Goal: Task Accomplishment & Management: Manage account settings

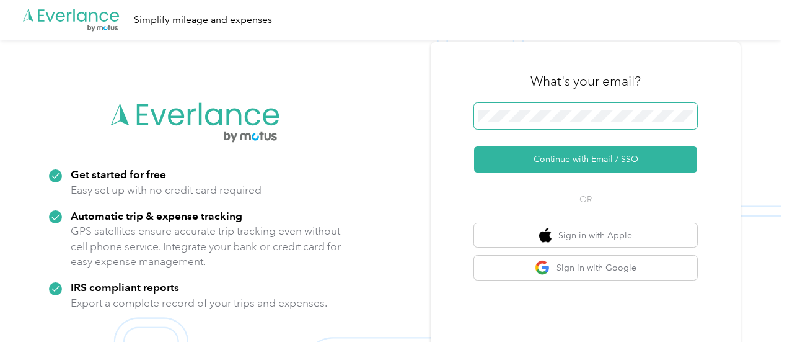
click at [547, 107] on span at bounding box center [585, 116] width 223 height 26
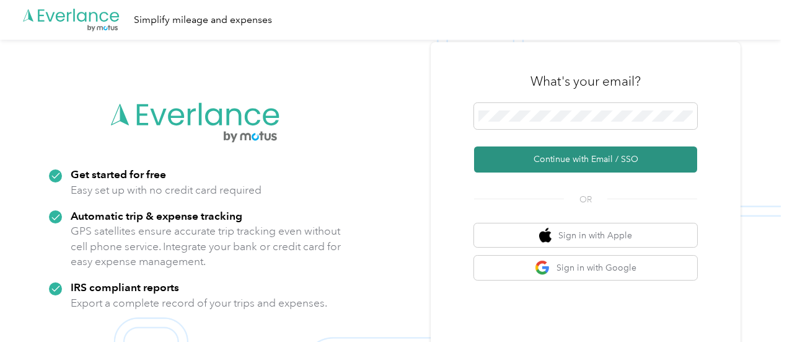
click at [540, 159] on button "Continue with Email / SSO" at bounding box center [585, 159] width 223 height 26
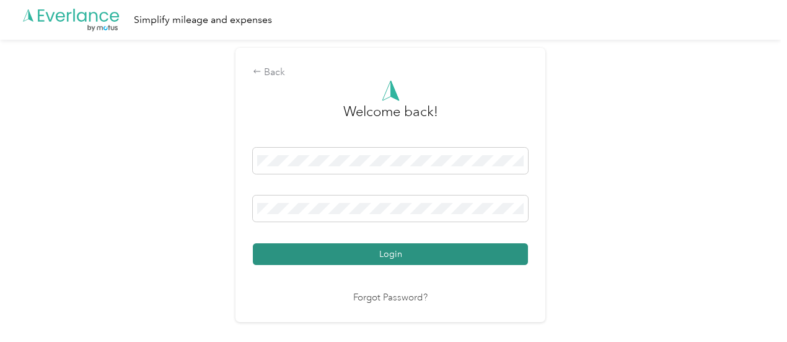
click at [322, 251] on button "Login" at bounding box center [390, 254] width 275 height 22
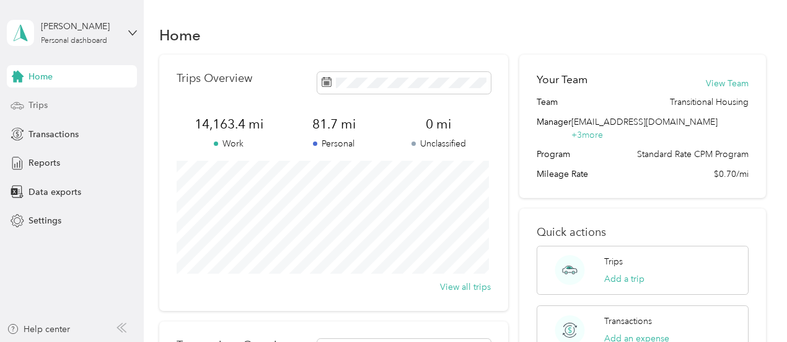
click at [41, 102] on span "Trips" at bounding box center [38, 105] width 19 height 13
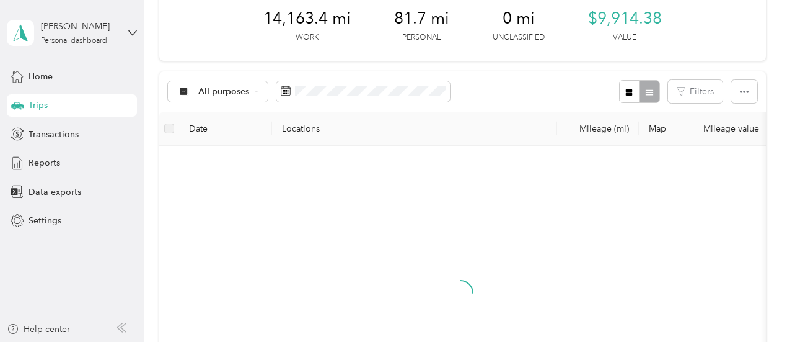
scroll to position [124, 0]
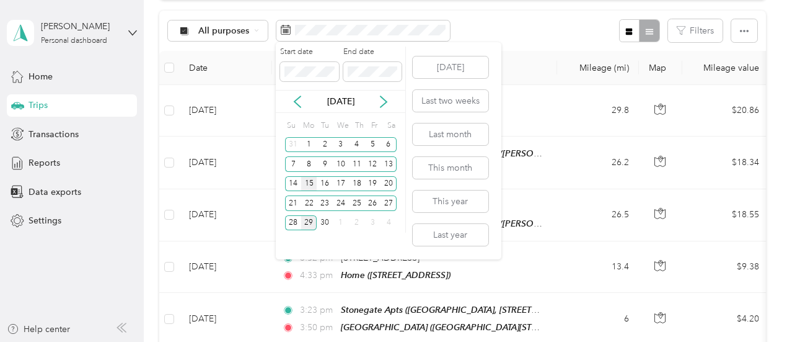
click at [306, 185] on div "15" at bounding box center [309, 184] width 16 height 16
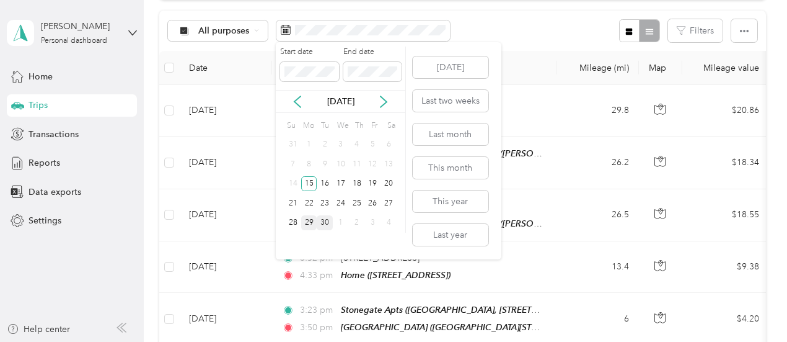
click at [322, 223] on div "30" at bounding box center [325, 223] width 16 height 16
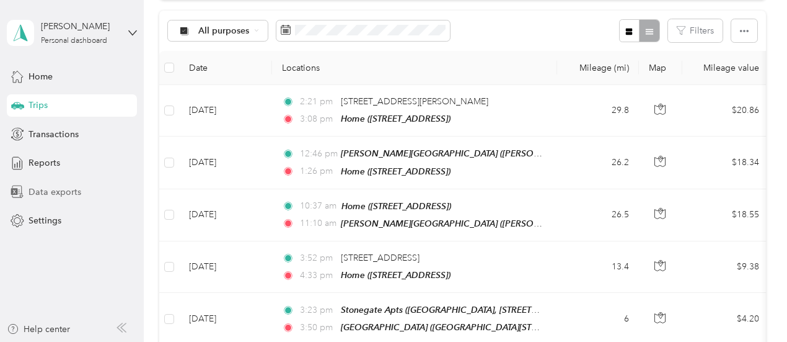
drag, startPoint x: 33, startPoint y: 183, endPoint x: 28, endPoint y: 191, distance: 9.8
drag, startPoint x: 28, startPoint y: 191, endPoint x: 371, endPoint y: 71, distance: 363.4
click at [371, 71] on th "Locations" at bounding box center [414, 68] width 285 height 34
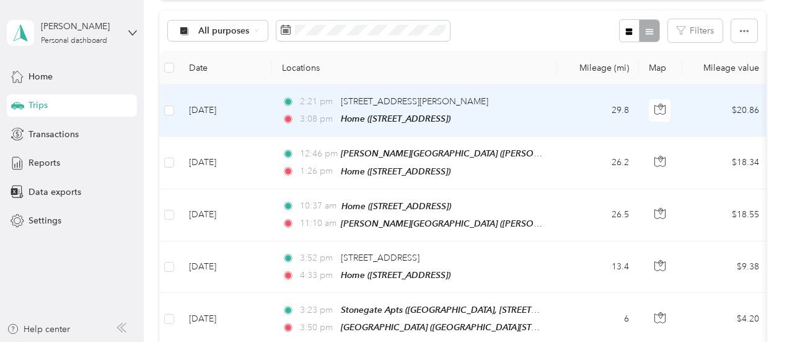
click at [233, 119] on td "[DATE]" at bounding box center [225, 110] width 93 height 51
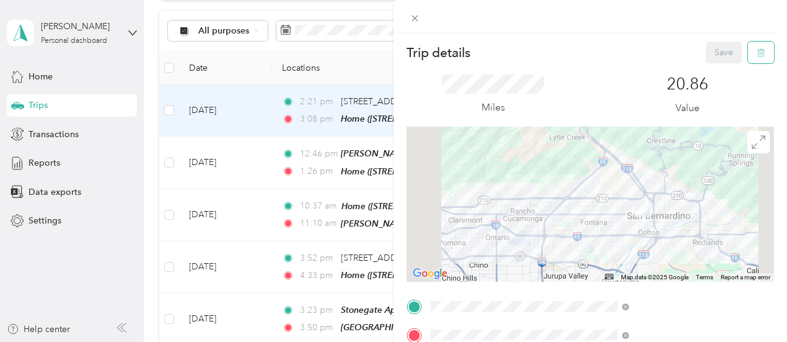
click at [753, 58] on button "button" at bounding box center [761, 53] width 26 height 22
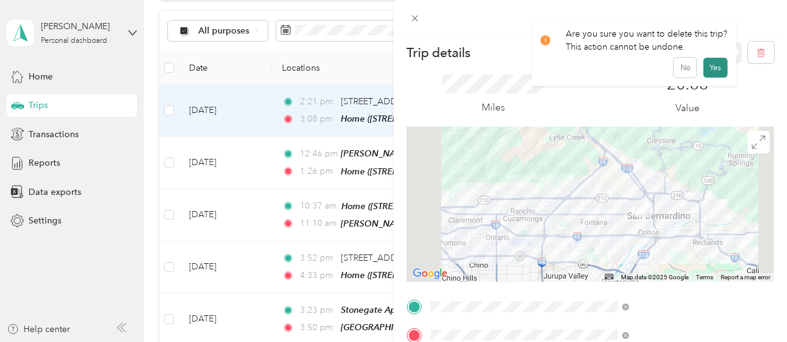
click at [709, 66] on button "Yes" at bounding box center [716, 68] width 24 height 20
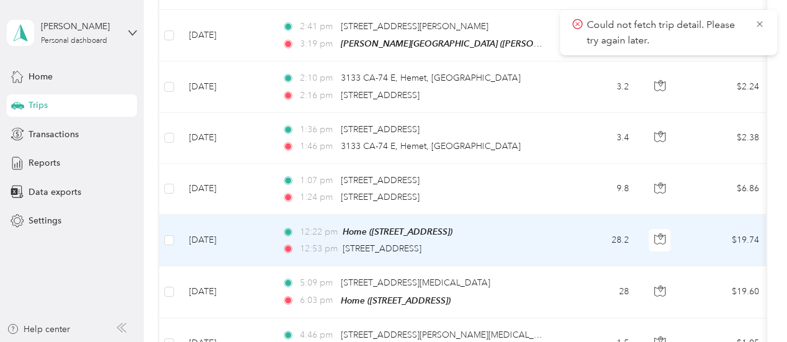
scroll to position [682, 0]
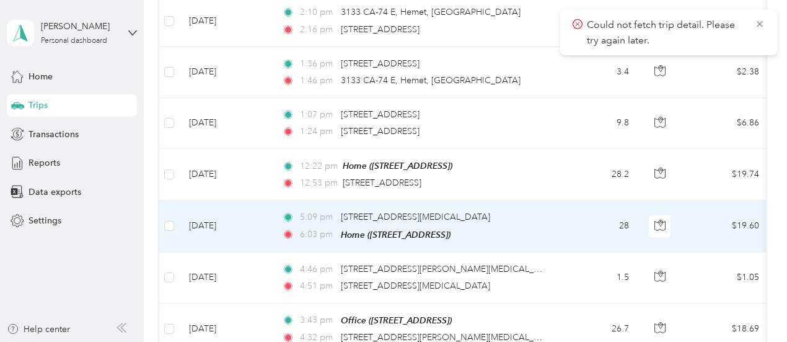
click at [175, 218] on td at bounding box center [169, 225] width 20 height 51
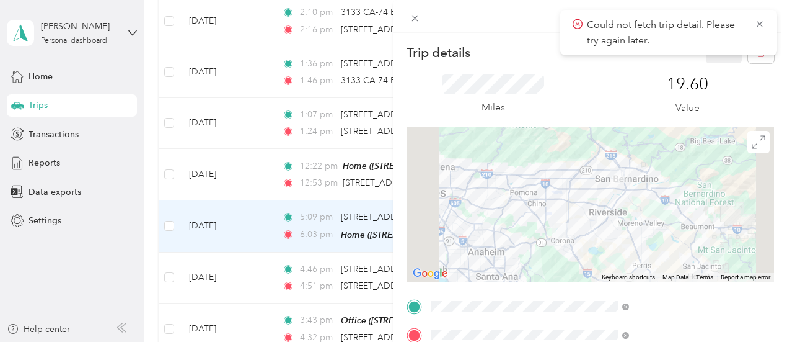
click at [178, 267] on div "Trip details Save This trip cannot be edited because it is either under review,…" at bounding box center [393, 171] width 787 height 342
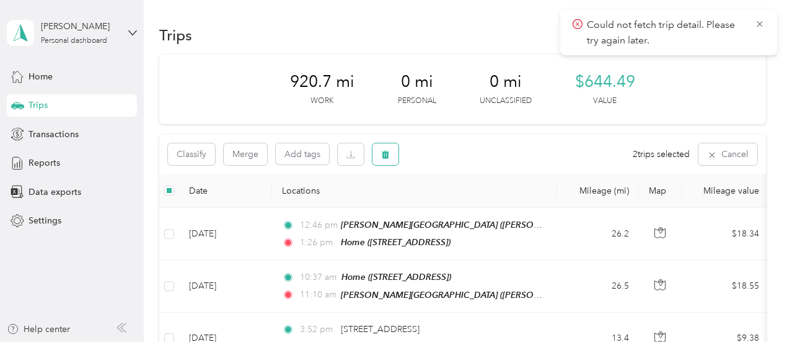
click at [383, 153] on icon "button" at bounding box center [385, 154] width 9 height 9
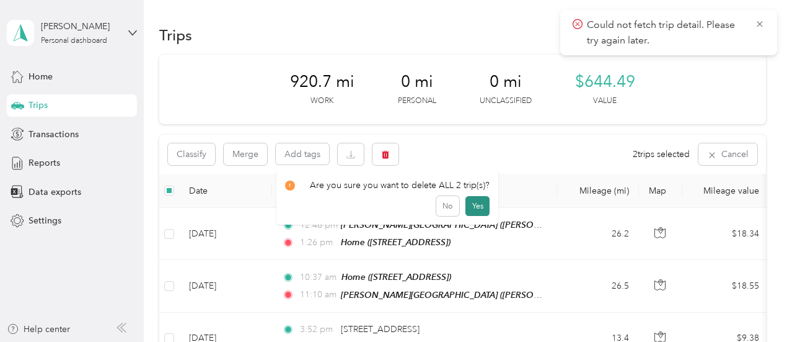
click at [479, 203] on button "Yes" at bounding box center [478, 206] width 24 height 20
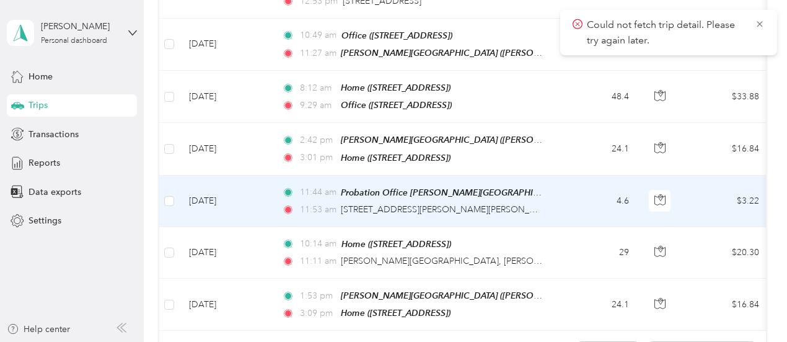
scroll to position [1236, 0]
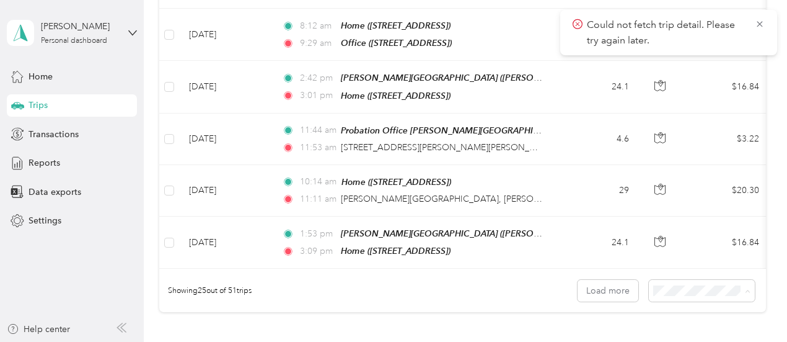
click at [658, 236] on li "50 per load" at bounding box center [699, 228] width 106 height 22
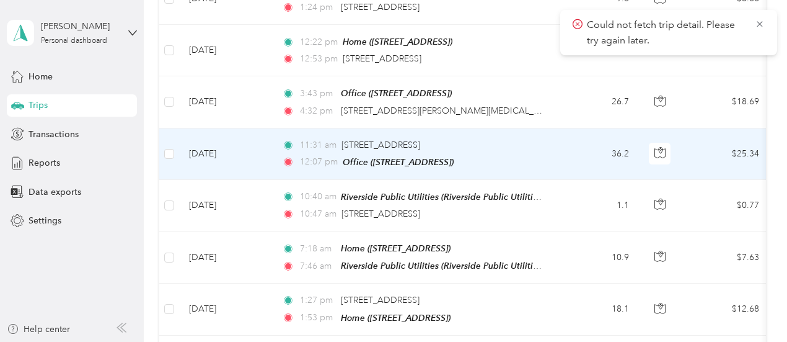
scroll to position [744, 0]
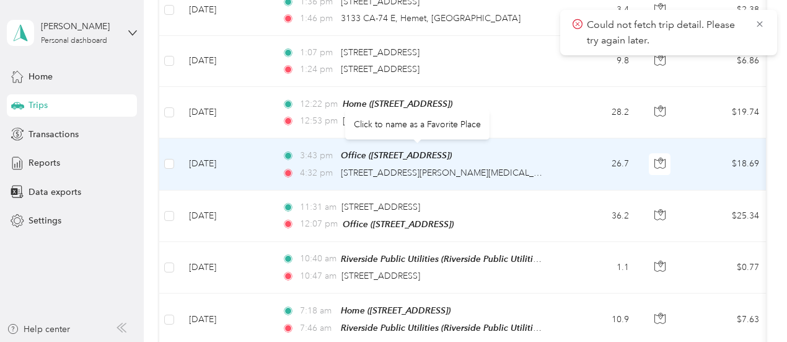
click at [537, 168] on td "3:43 pm Office ([STREET_ADDRESS]) 4:32 pm [STREET_ADDRESS][PERSON_NAME][MEDICAL…" at bounding box center [414, 163] width 285 height 51
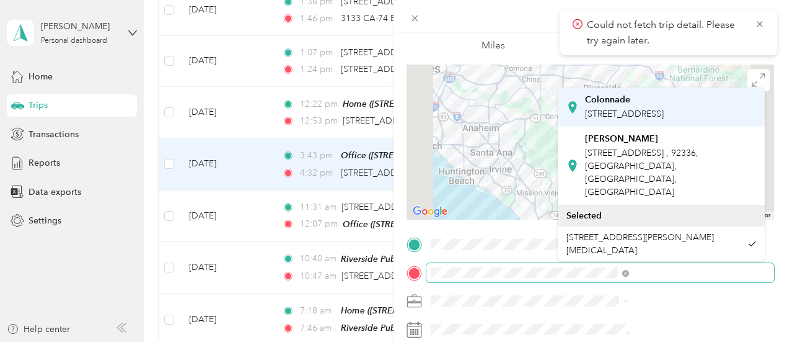
scroll to position [521, 0]
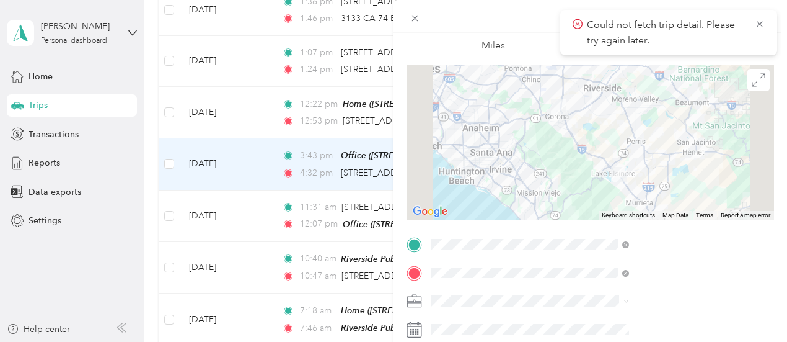
click at [755, 272] on iframe at bounding box center [752, 306] width 69 height 69
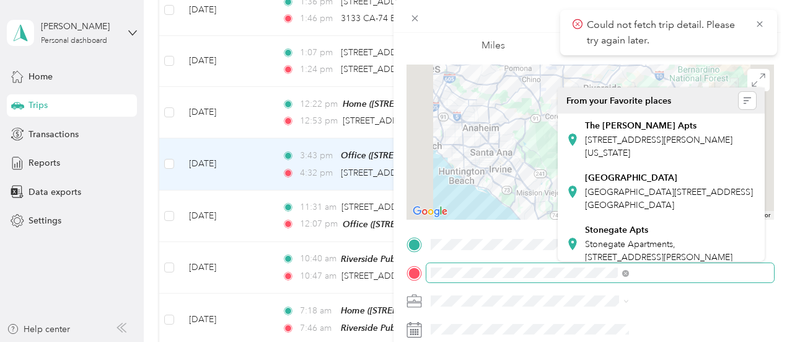
click at [350, 233] on div "Trip details Save This trip cannot be edited because it is either under review,…" at bounding box center [393, 171] width 787 height 342
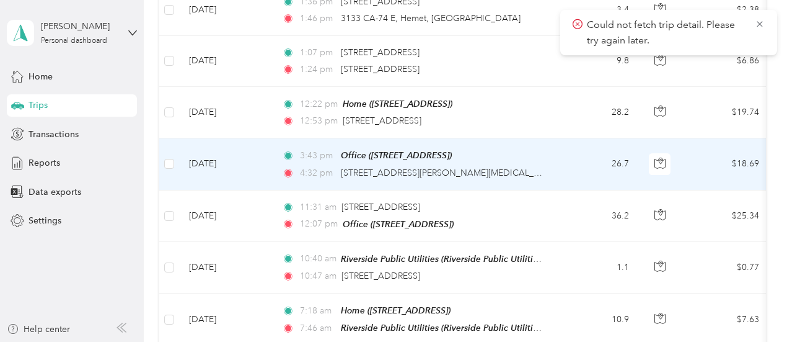
click at [522, 166] on div "4:32 pm [STREET_ADDRESS][PERSON_NAME][MEDICAL_DATA]" at bounding box center [412, 173] width 260 height 14
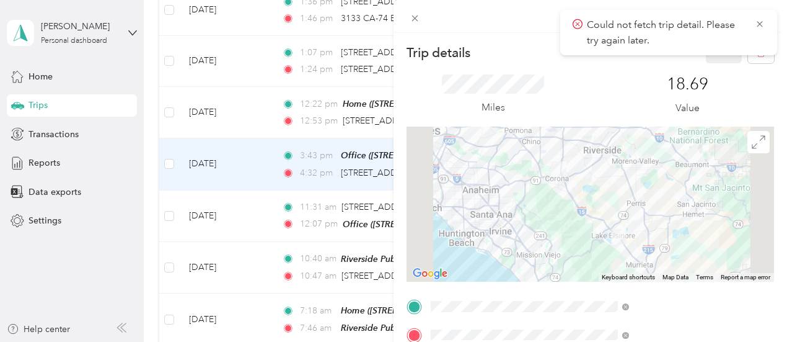
scroll to position [62, 0]
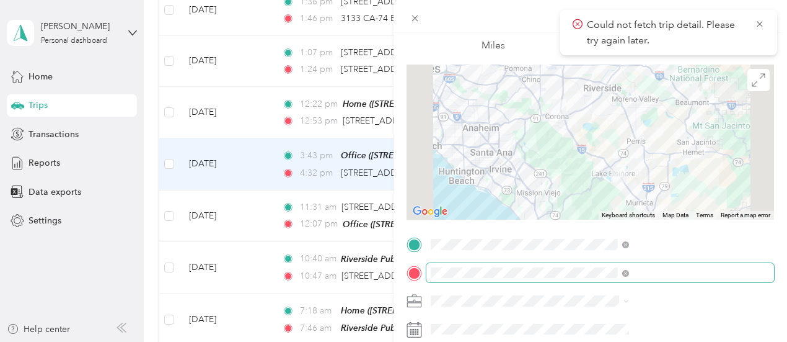
click at [623, 265] on span at bounding box center [601, 273] width 348 height 20
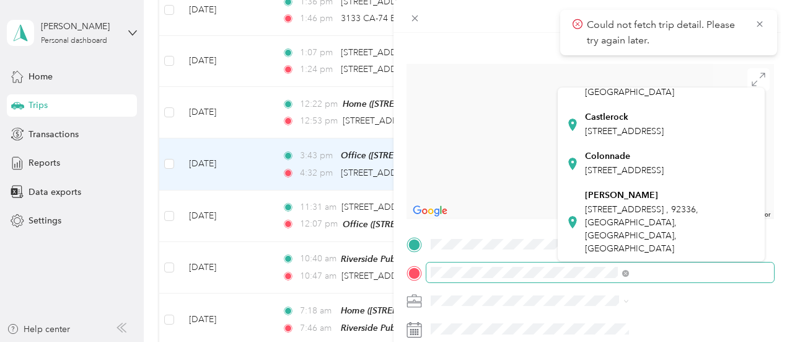
scroll to position [477, 0]
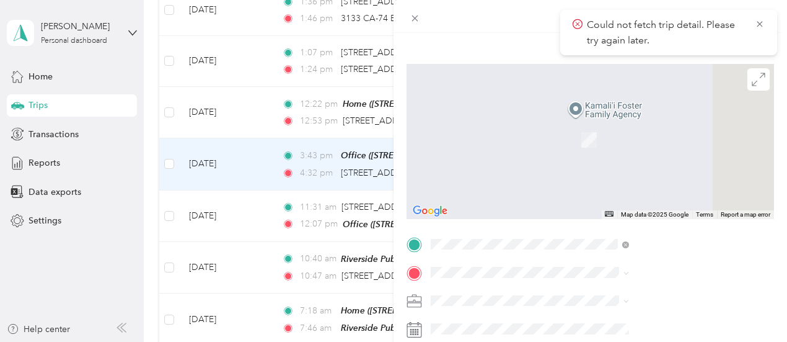
click at [589, 124] on strong "Home" at bounding box center [597, 123] width 24 height 11
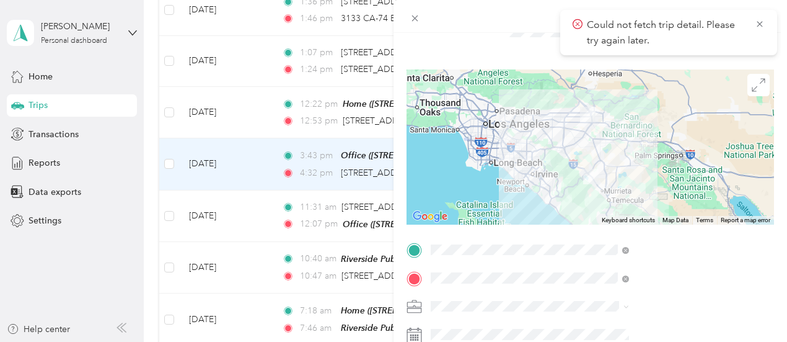
scroll to position [0, 0]
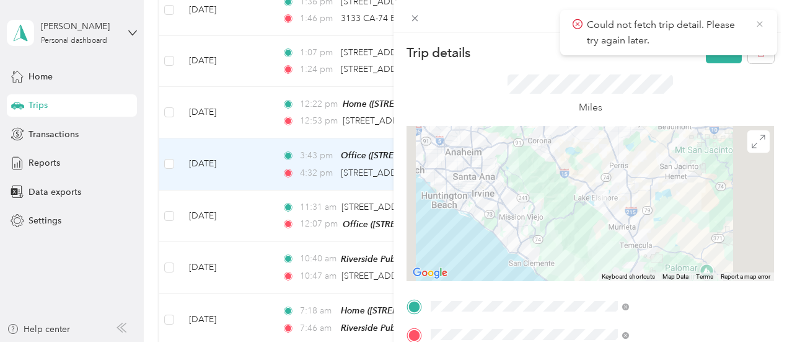
click at [761, 25] on icon at bounding box center [760, 24] width 6 height 6
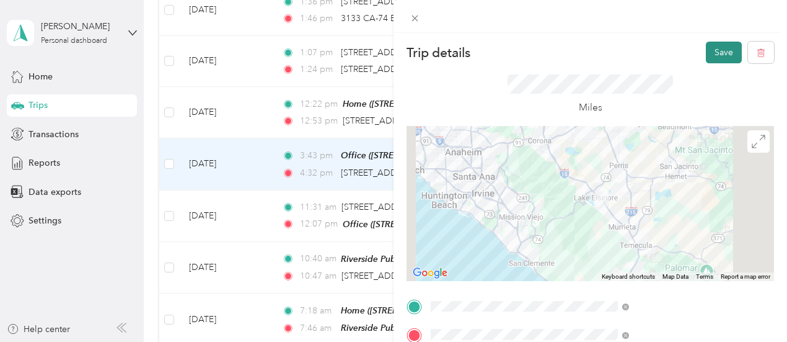
click at [718, 49] on button "Save" at bounding box center [724, 53] width 36 height 22
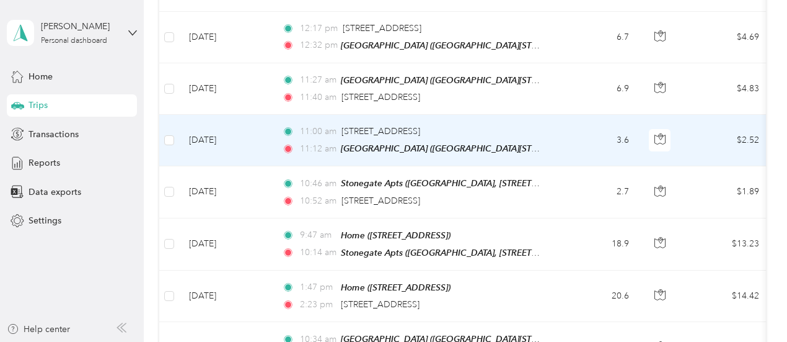
scroll to position [1612, 0]
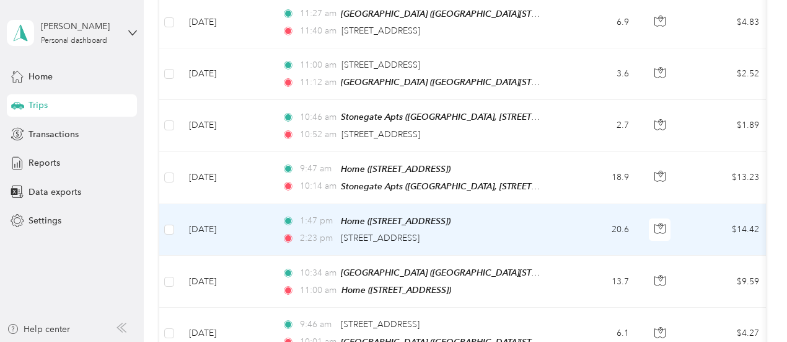
click at [237, 205] on td "[DATE]" at bounding box center [225, 229] width 93 height 51
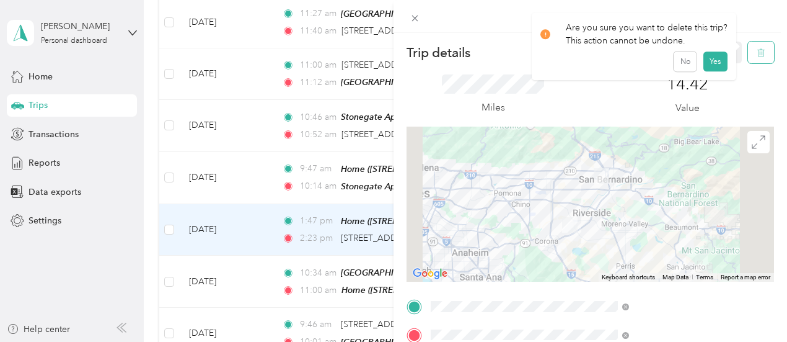
click at [757, 51] on icon "button" at bounding box center [761, 52] width 9 height 9
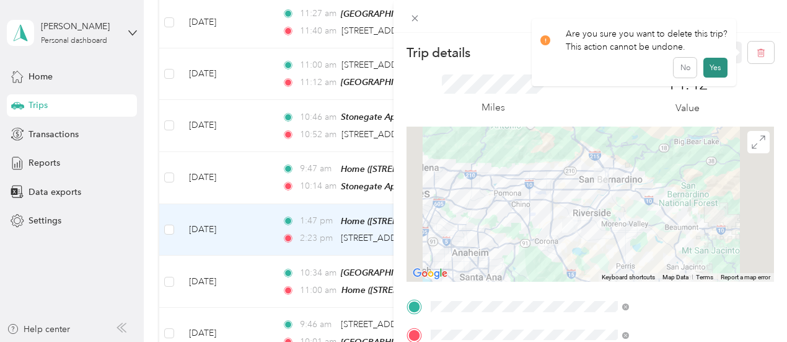
click at [711, 69] on button "Yes" at bounding box center [716, 68] width 24 height 20
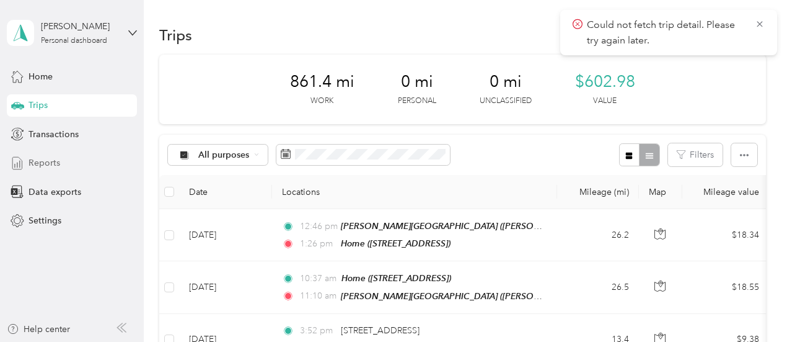
click at [54, 162] on span "Reports" at bounding box center [45, 162] width 32 height 13
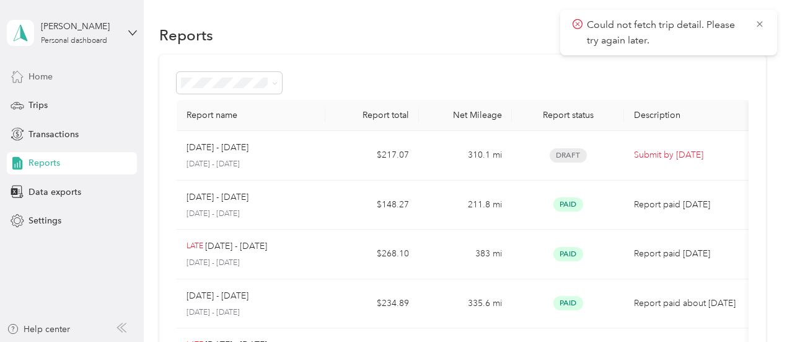
click at [47, 66] on div "Home" at bounding box center [72, 76] width 130 height 22
